Goal: Task Accomplishment & Management: Manage account settings

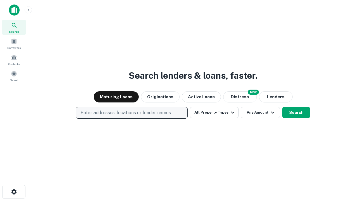
click at [131, 113] on p "Enter addresses, locations or lender names" at bounding box center [126, 113] width 90 height 7
type input "**********"
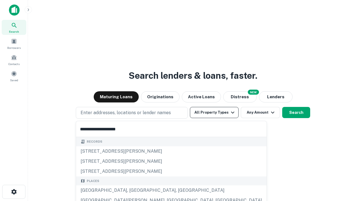
click at [134, 191] on div "Santa Monica, CA, USA" at bounding box center [171, 191] width 191 height 10
click at [214, 113] on button "All Property Types" at bounding box center [214, 112] width 49 height 11
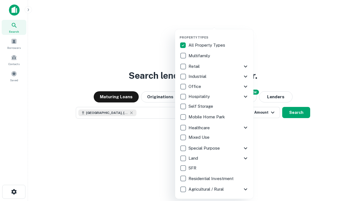
click at [219, 34] on button "button" at bounding box center [219, 34] width 78 height 0
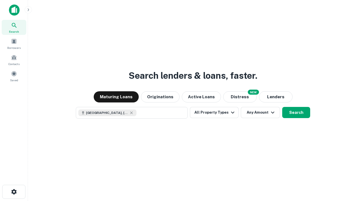
scroll to position [9, 0]
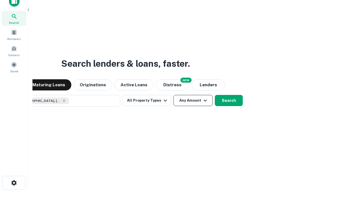
click at [173, 95] on button "Any Amount" at bounding box center [192, 100] width 39 height 11
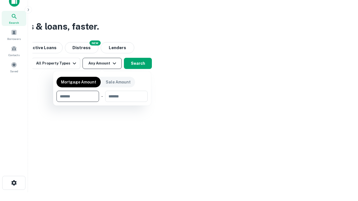
type input "*******"
click at [102, 102] on button "button" at bounding box center [102, 102] width 91 height 0
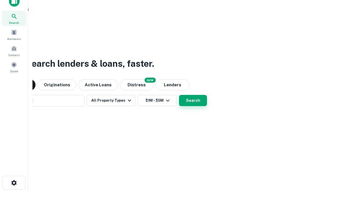
click at [179, 95] on button "Search" at bounding box center [193, 100] width 28 height 11
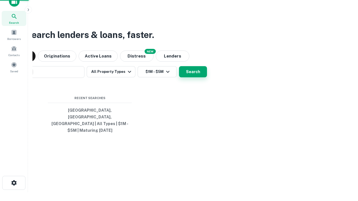
scroll to position [18, 158]
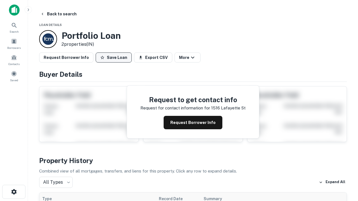
click at [114, 58] on button "Save Loan" at bounding box center [114, 58] width 36 height 10
click at [115, 58] on button "Loan Saved" at bounding box center [115, 58] width 39 height 10
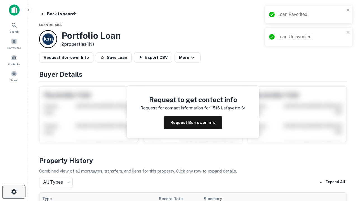
click at [14, 192] on icon "button" at bounding box center [14, 192] width 7 height 7
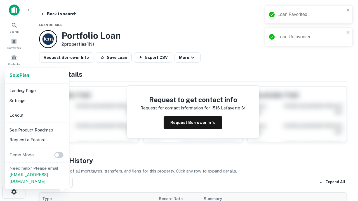
click at [37, 115] on li "Logout" at bounding box center [37, 116] width 60 height 10
